Goal: Information Seeking & Learning: Check status

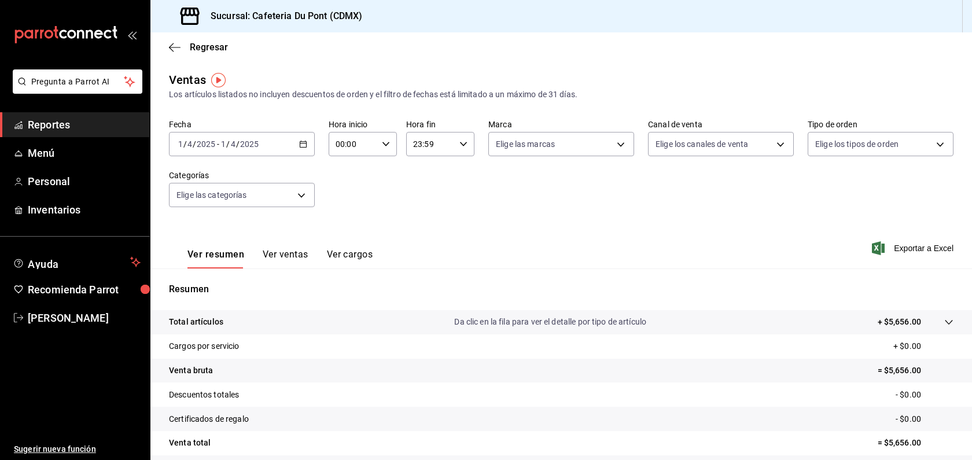
click at [221, 151] on div "[DATE] [DATE] - [DATE] [DATE]" at bounding box center [242, 144] width 146 height 24
click at [216, 184] on span "Hoy" at bounding box center [224, 179] width 90 height 12
click at [284, 144] on div "[DATE] [DATE] - [DATE] [DATE]" at bounding box center [242, 144] width 146 height 24
click at [261, 178] on span "Hoy" at bounding box center [224, 179] width 90 height 12
click at [100, 126] on span "Reportes" at bounding box center [84, 125] width 113 height 16
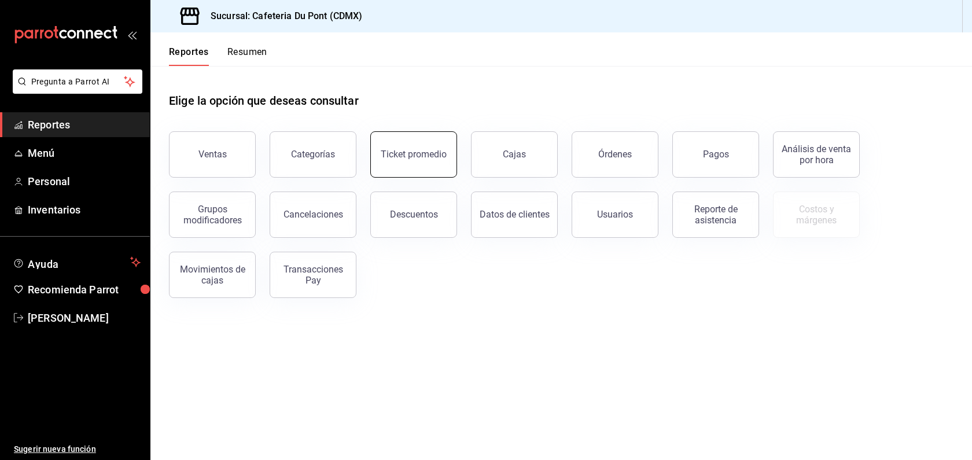
click at [448, 160] on button "Ticket promedio" at bounding box center [413, 154] width 87 height 46
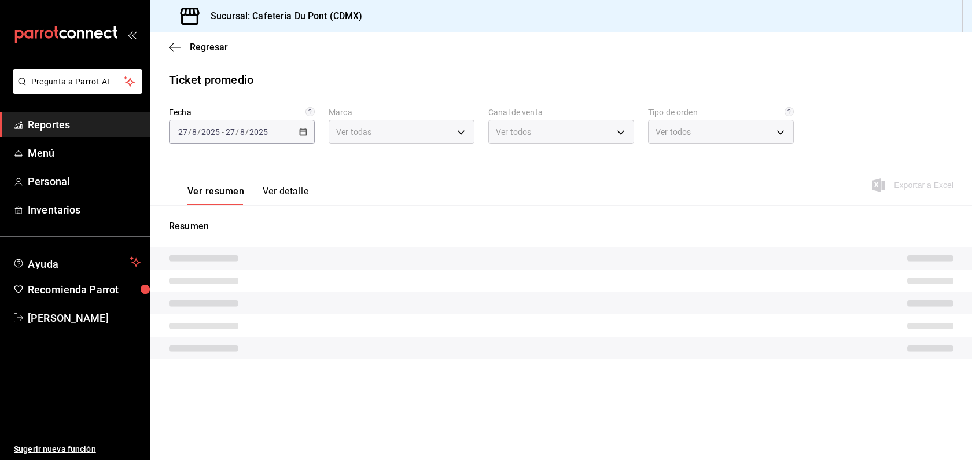
type input "03234600-dbf0-4e52-b833-2cd86aed28b4"
type input "PARROT,UBER_EATS,RAPPI,DIDI_FOOD,ONLINE"
type input "0ce72c52-b891-47b5-a7af-ebee1e7ff429,EXTERNAL"
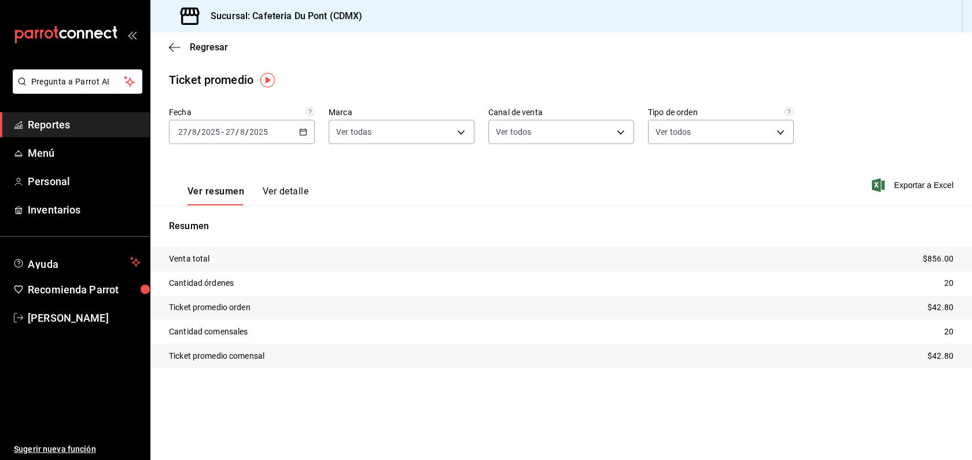
click at [84, 123] on span "Reportes" at bounding box center [84, 125] width 113 height 16
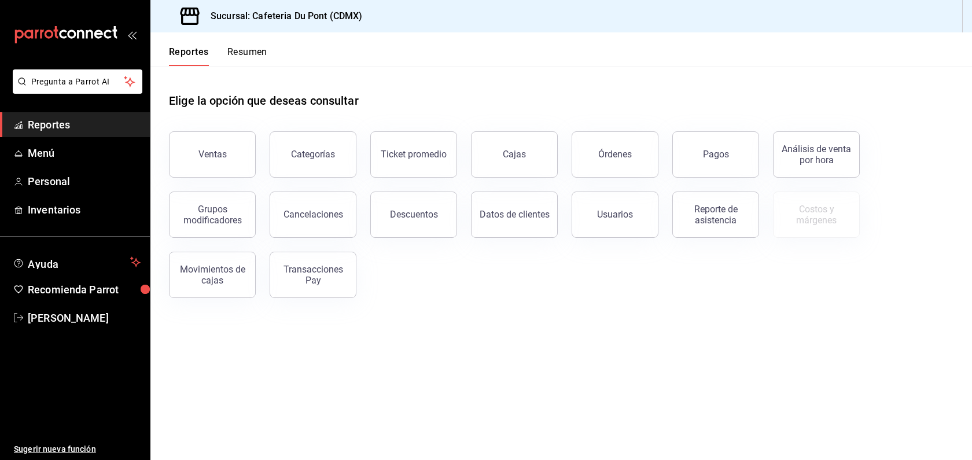
click at [671, 127] on div "Pagos" at bounding box center [709, 147] width 101 height 60
click at [701, 153] on button "Pagos" at bounding box center [716, 154] width 87 height 46
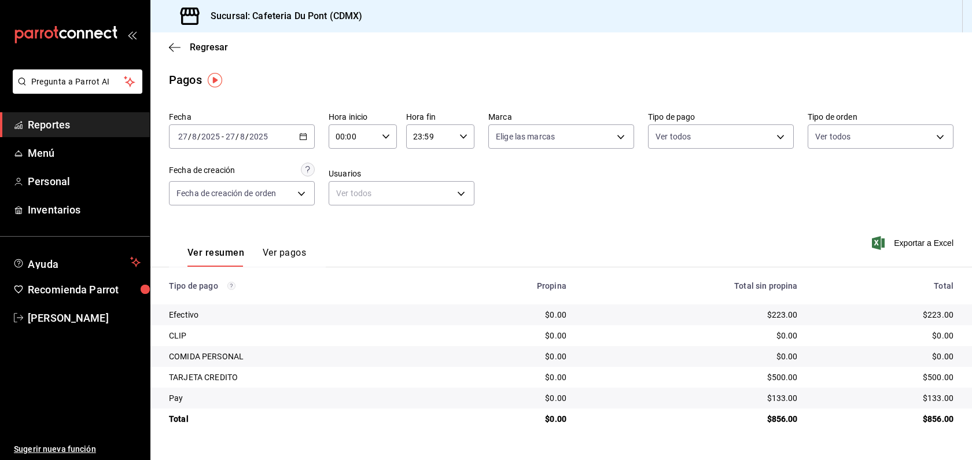
click at [80, 130] on span "Reportes" at bounding box center [84, 125] width 113 height 16
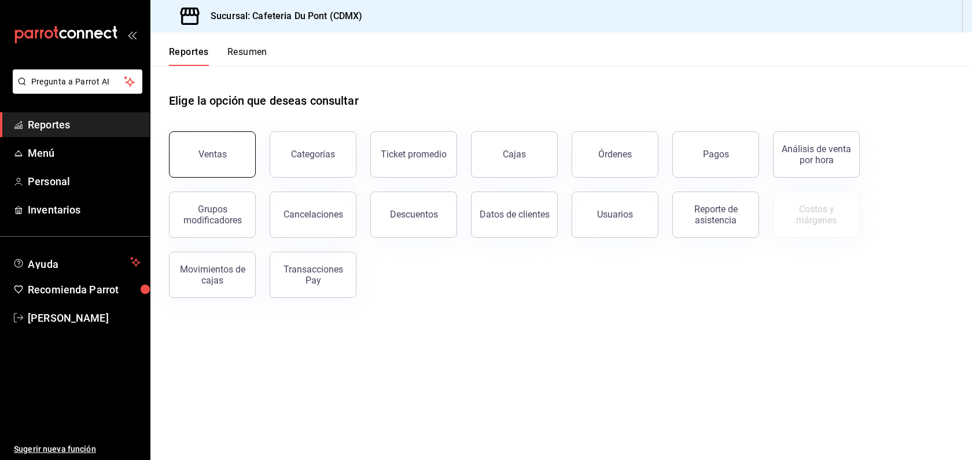
click at [233, 164] on button "Ventas" at bounding box center [212, 154] width 87 height 46
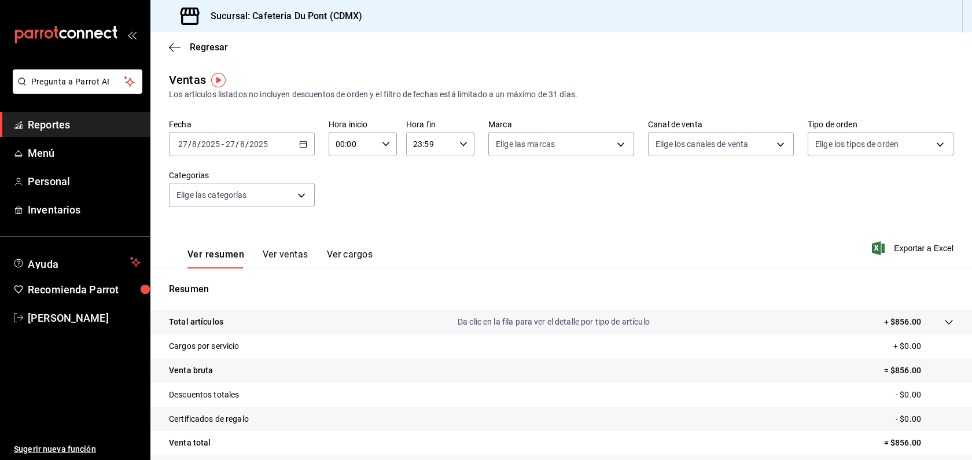
click at [293, 263] on button "Ver ventas" at bounding box center [286, 259] width 46 height 20
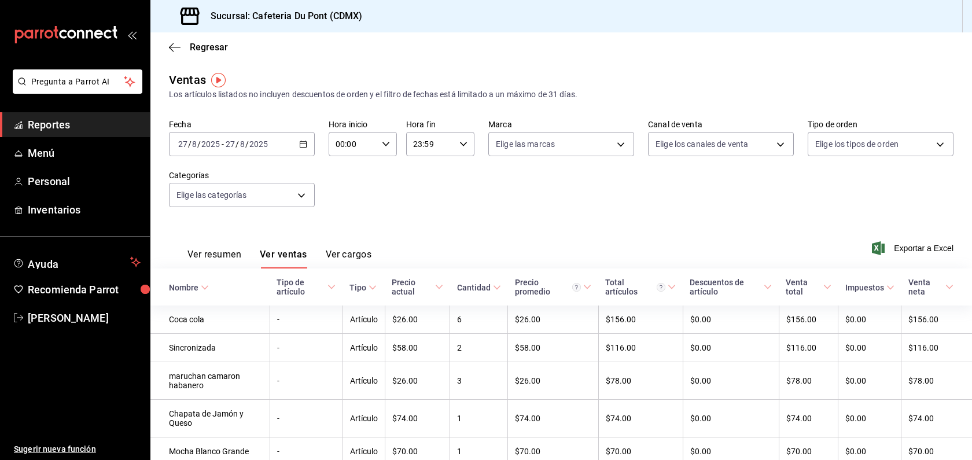
click at [361, 258] on button "Ver cargos" at bounding box center [349, 259] width 46 height 20
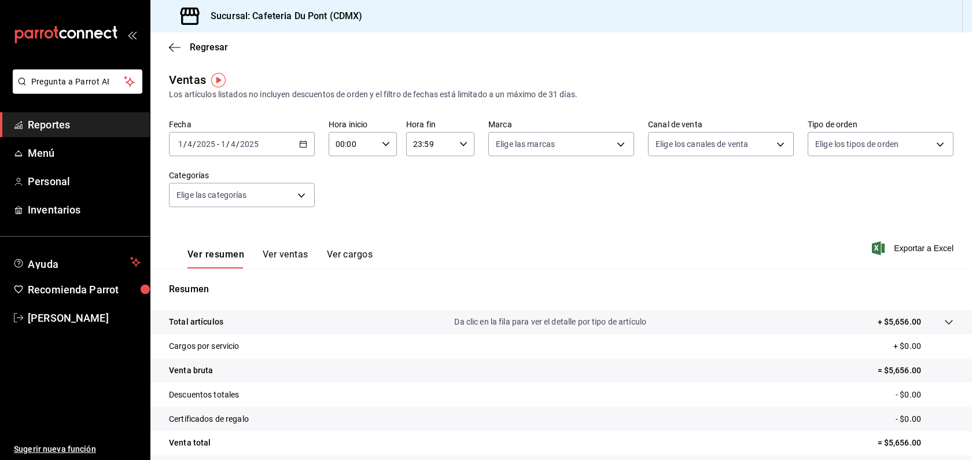
click at [73, 128] on span "Reportes" at bounding box center [84, 125] width 113 height 16
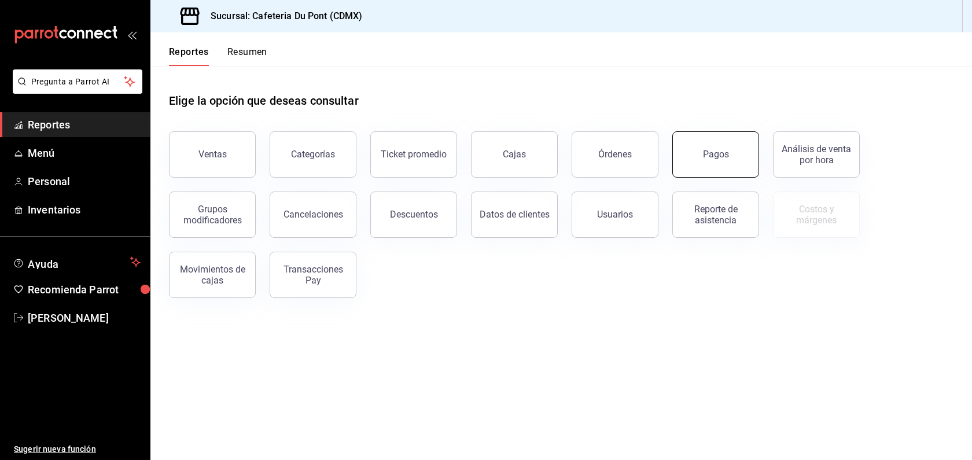
click at [726, 162] on button "Pagos" at bounding box center [716, 154] width 87 height 46
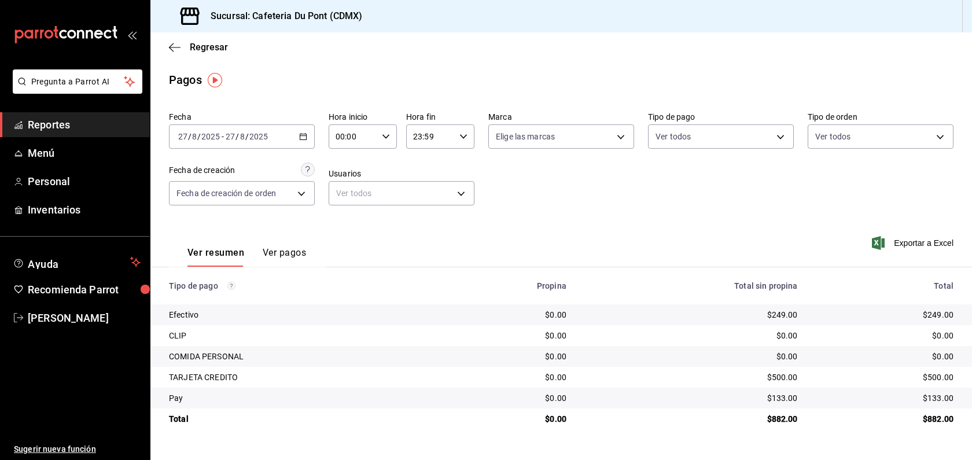
click at [938, 389] on td "$133.00" at bounding box center [889, 398] width 165 height 21
click at [98, 126] on span "Reportes" at bounding box center [84, 125] width 113 height 16
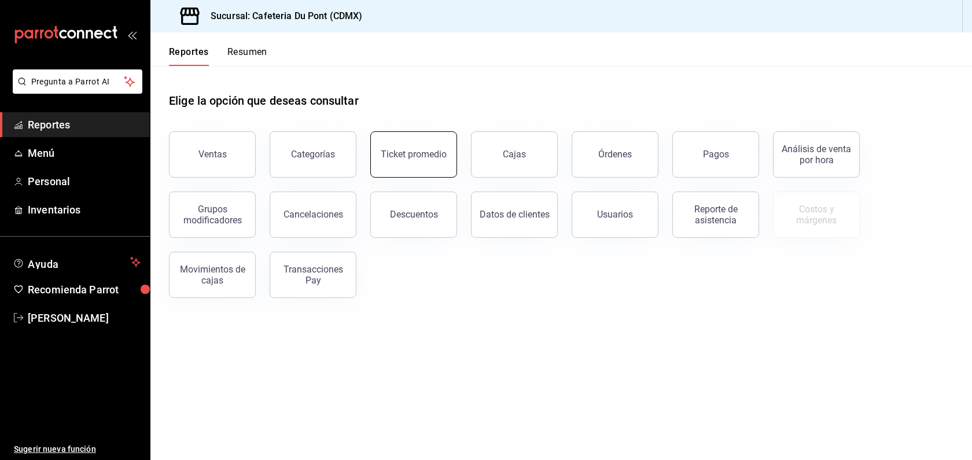
click at [406, 162] on button "Ticket promedio" at bounding box center [413, 154] width 87 height 46
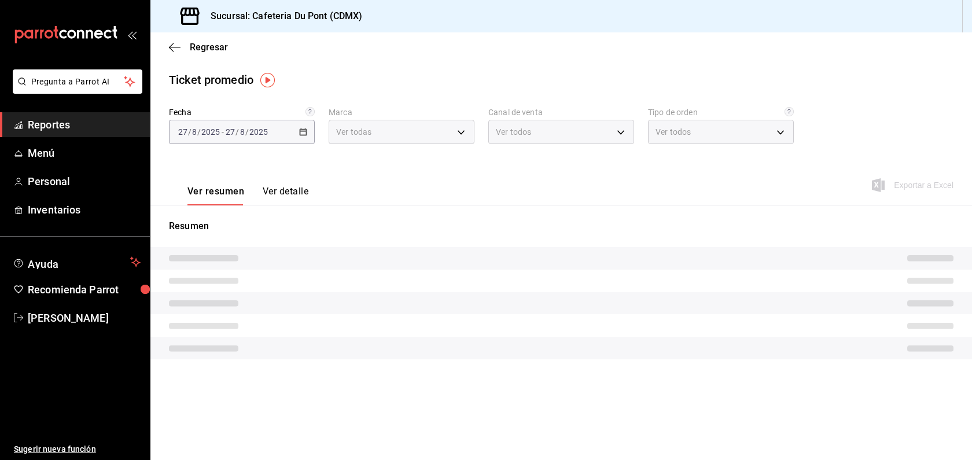
type input "03234600-dbf0-4e52-b833-2cd86aed28b4"
type input "PARROT,UBER_EATS,RAPPI,DIDI_FOOD,ONLINE"
type input "0ce72c52-b891-47b5-a7af-ebee1e7ff429,EXTERNAL"
